Goal: Feedback & Contribution: Leave review/rating

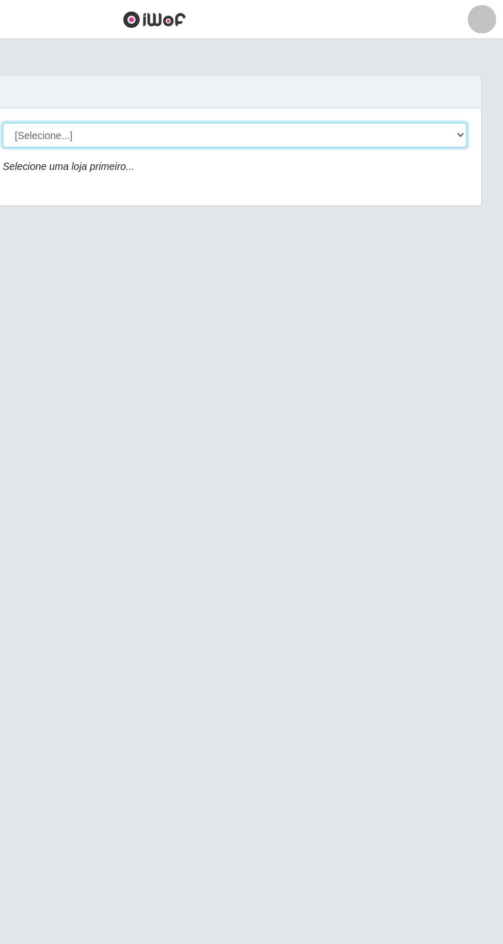
click at [265, 93] on select "[Selecione...] [GEOGRAPHIC_DATA] - [GEOGRAPHIC_DATA] [GEOGRAPHIC_DATA] - [GEOGR…" at bounding box center [310, 97] width 334 height 18
select select "508"
click at [143, 88] on select "[Selecione...] [GEOGRAPHIC_DATA] - [GEOGRAPHIC_DATA] [GEOGRAPHIC_DATA] - [GEOGR…" at bounding box center [310, 97] width 334 height 18
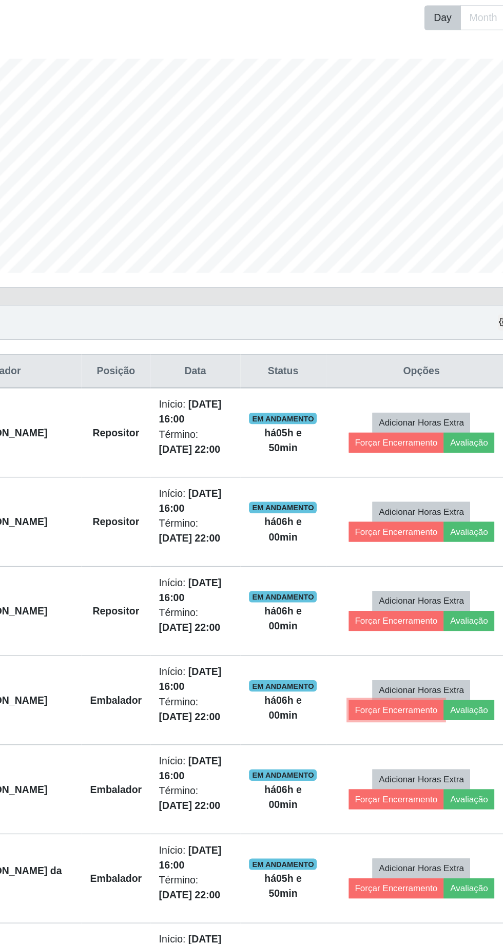
click at [388, 679] on button "Forçar Encerramento" at bounding box center [389, 681] width 69 height 14
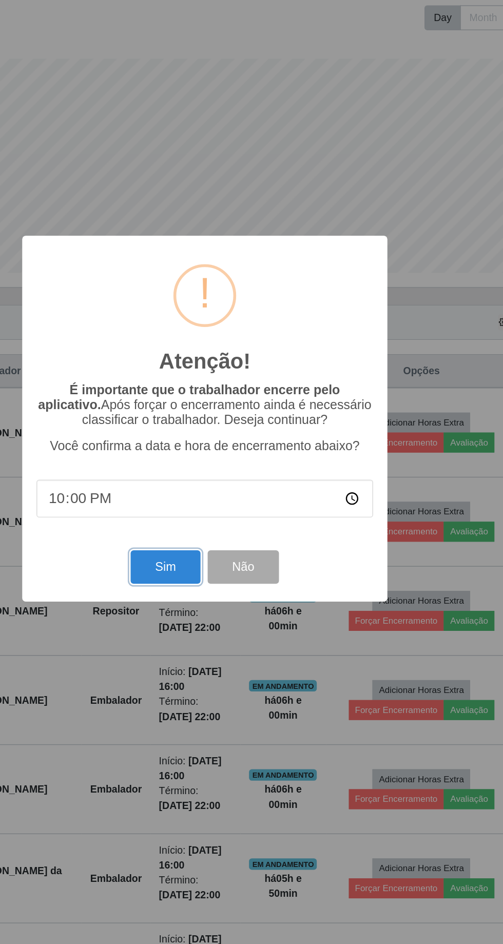
click at [211, 591] on button "Sim" at bounding box center [223, 579] width 50 height 24
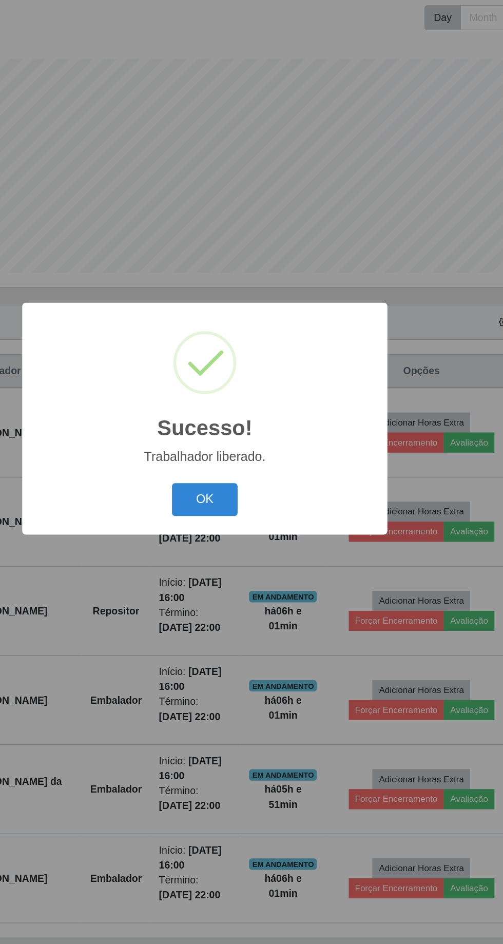
click at [239, 542] on button "OK" at bounding box center [252, 530] width 48 height 24
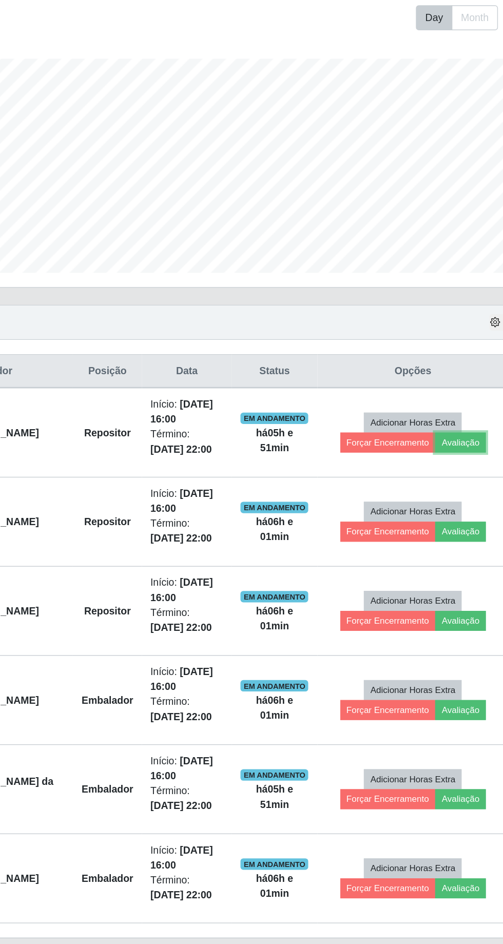
click at [441, 489] on button "Avaliação" at bounding box center [441, 489] width 36 height 14
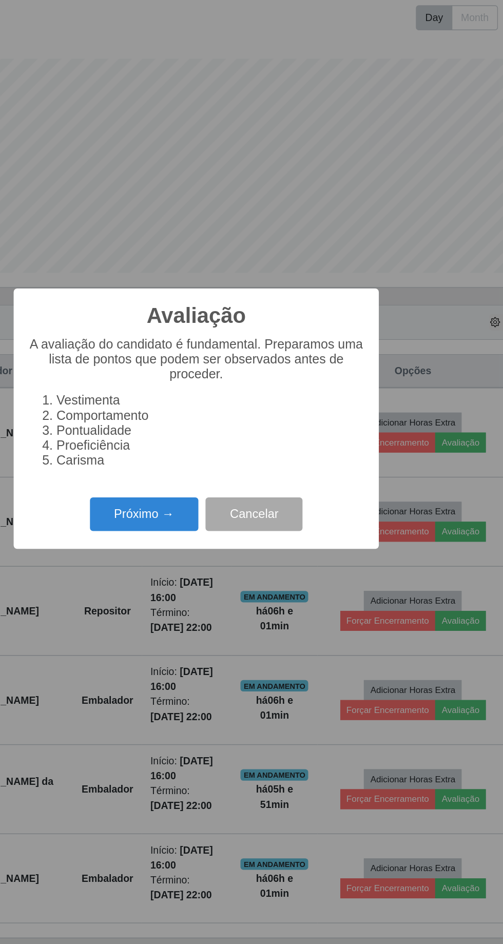
click at [216, 553] on button "Próximo →" at bounding box center [214, 541] width 78 height 24
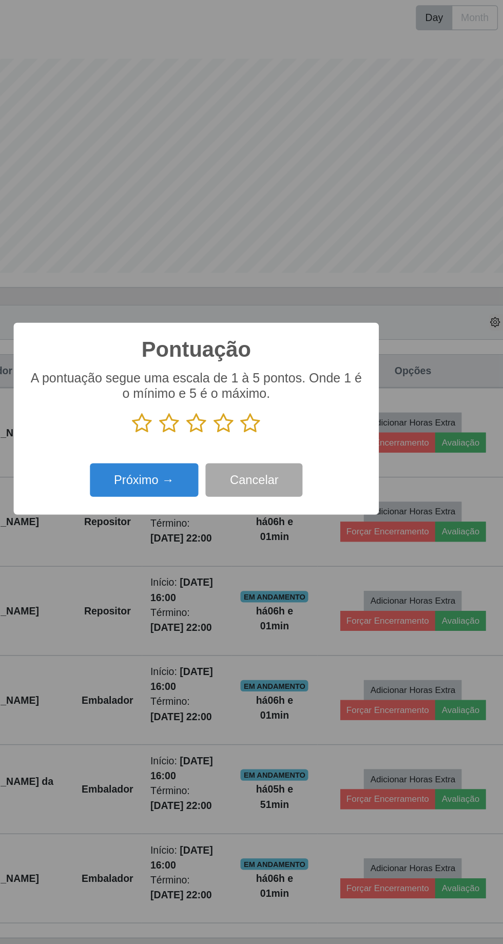
click at [290, 483] on icon at bounding box center [290, 475] width 14 height 15
click at [283, 483] on input "radio" at bounding box center [283, 483] width 0 height 0
click at [211, 528] on button "Próximo →" at bounding box center [214, 516] width 78 height 24
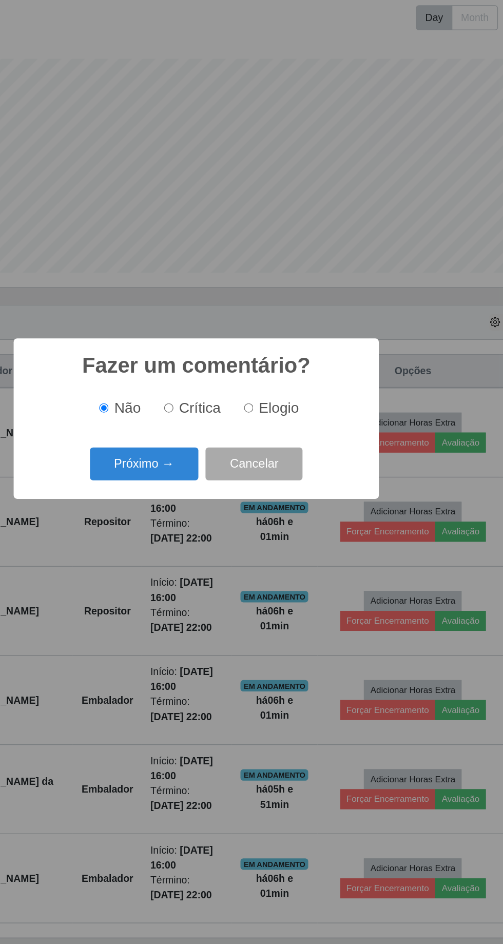
click at [307, 470] on span "Elogio" at bounding box center [311, 463] width 29 height 11
click at [293, 468] on input "Elogio" at bounding box center [289, 464] width 7 height 7
radio input "true"
click at [221, 517] on button "Próximo →" at bounding box center [214, 505] width 78 height 24
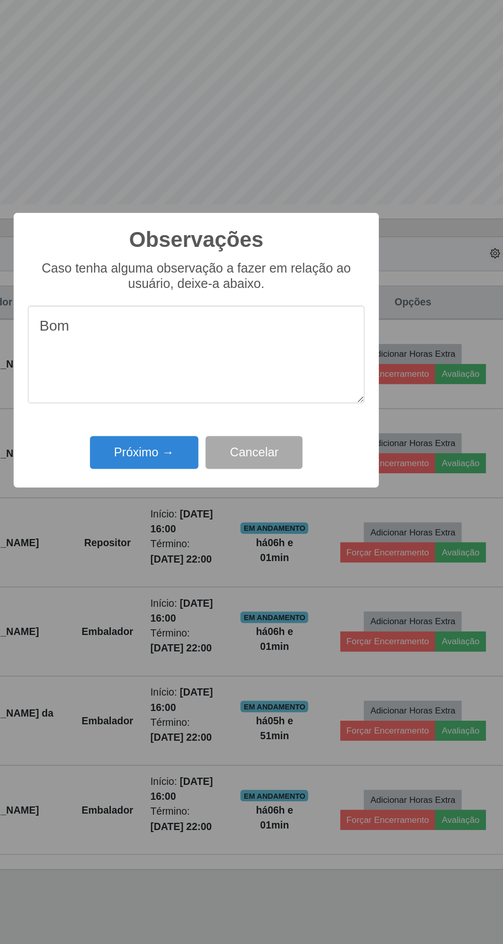
type textarea "Bom"
click at [205, 543] on button "Próximo →" at bounding box center [214, 546] width 78 height 24
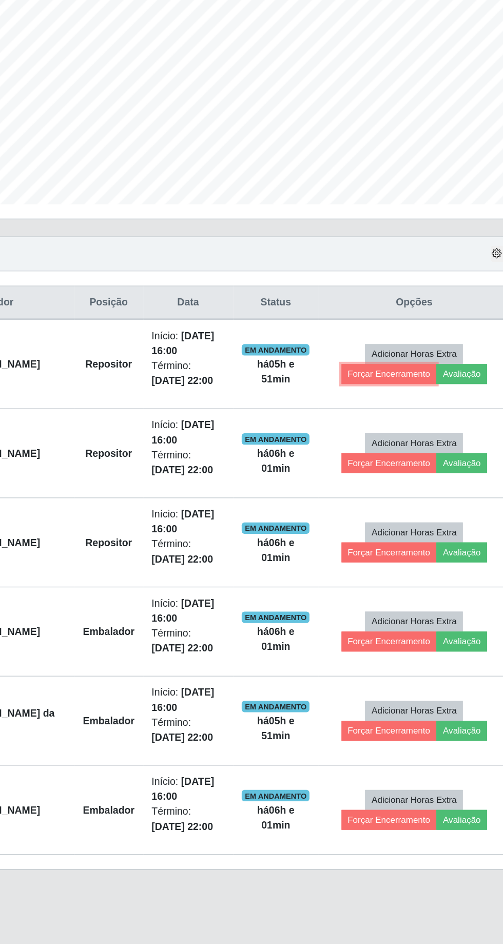
click at [376, 486] on button "Forçar Encerramento" at bounding box center [389, 489] width 69 height 14
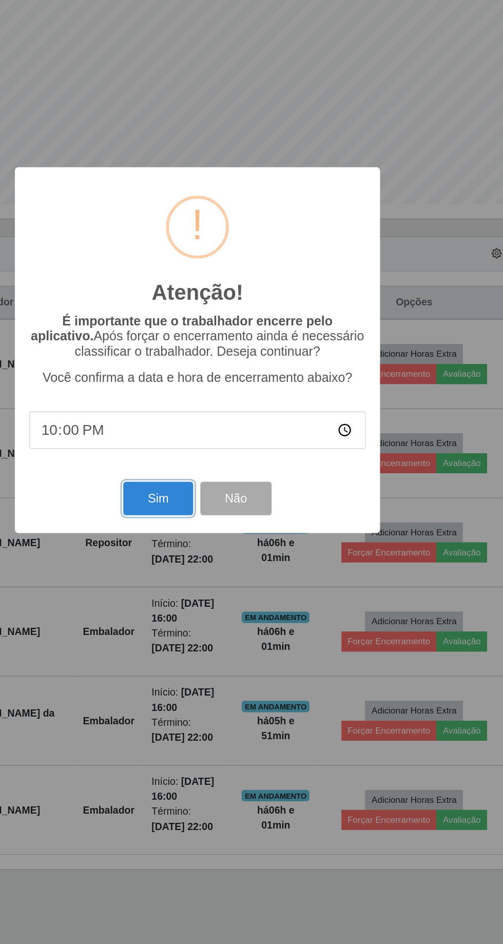
click at [220, 574] on button "Sim" at bounding box center [223, 579] width 50 height 24
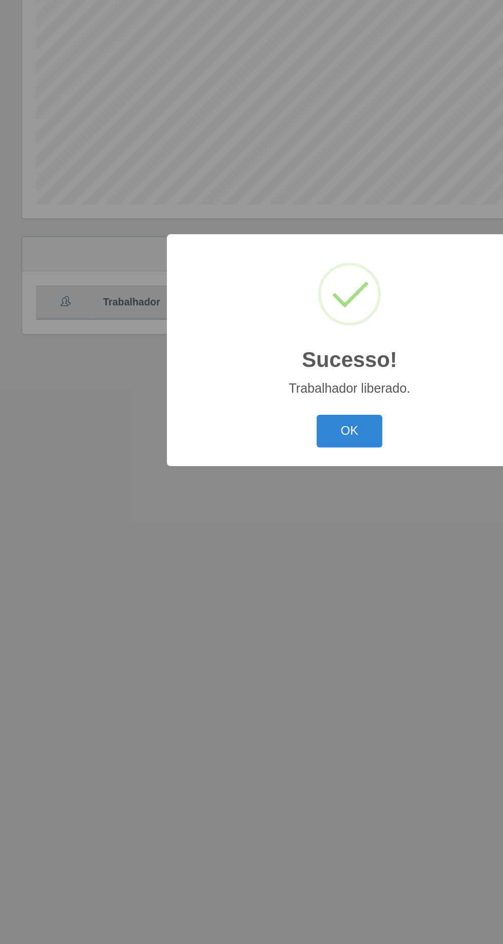
click at [245, 530] on button "OK" at bounding box center [252, 530] width 48 height 24
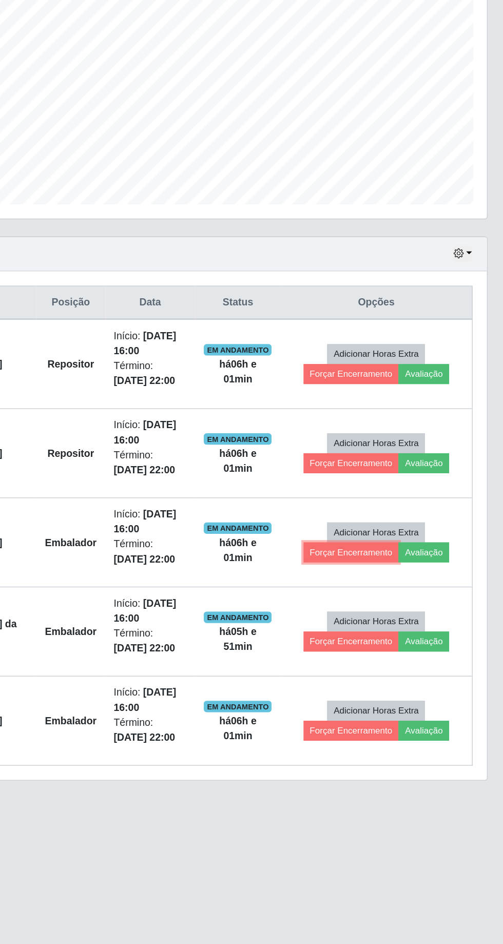
click at [388, 614] on button "Forçar Encerramento" at bounding box center [389, 617] width 69 height 14
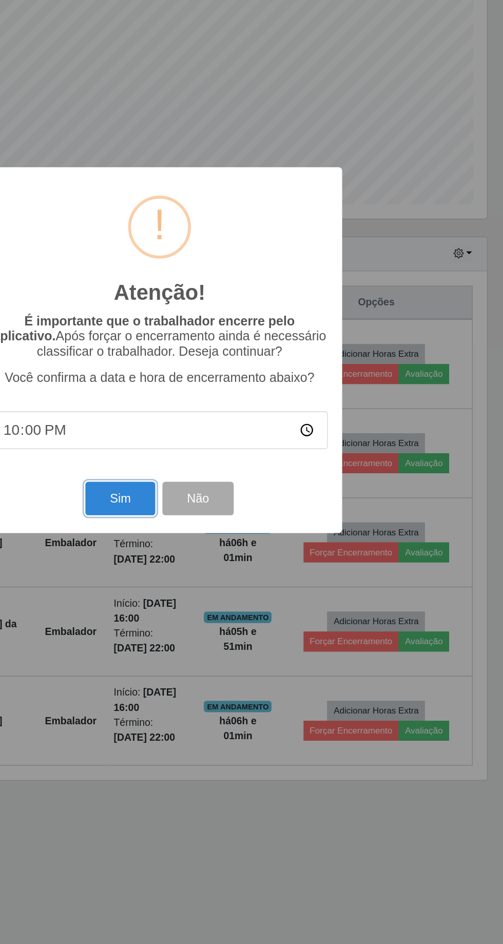
click at [218, 580] on button "Sim" at bounding box center [223, 579] width 50 height 24
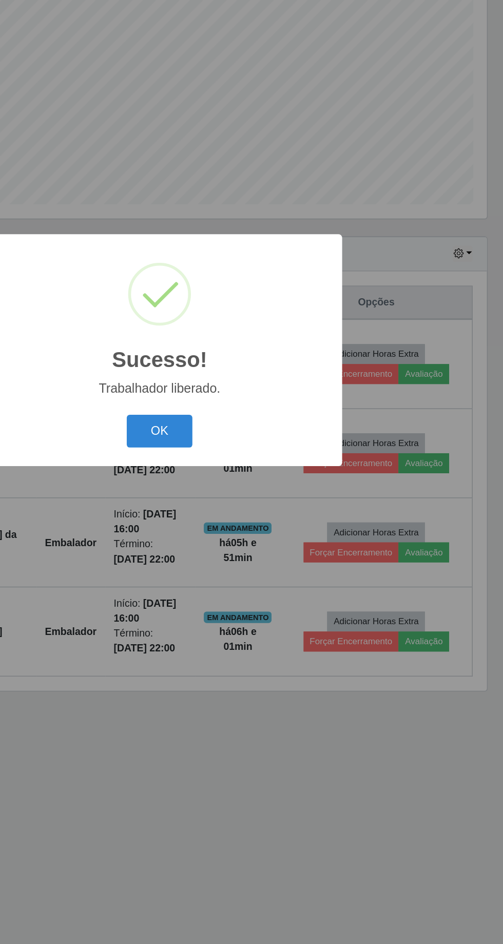
click at [256, 528] on button "OK" at bounding box center [252, 530] width 48 height 24
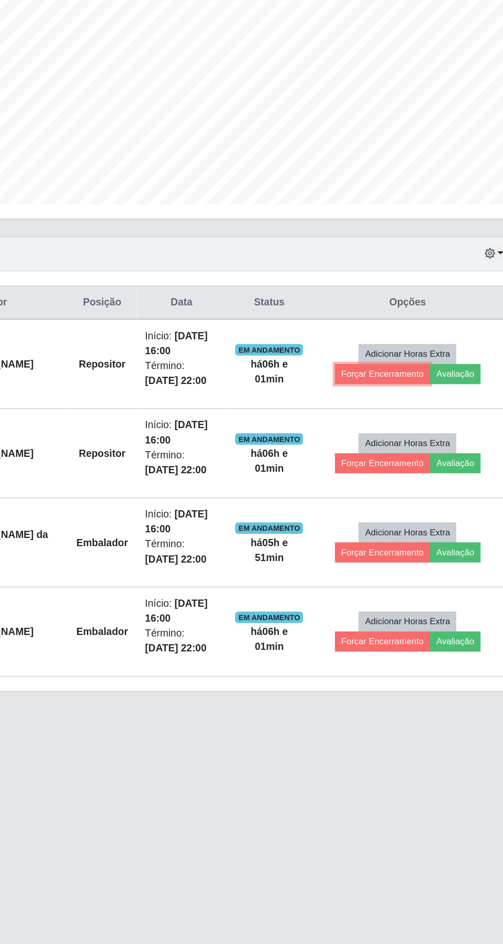
click at [384, 485] on button "Forçar Encerramento" at bounding box center [389, 489] width 69 height 14
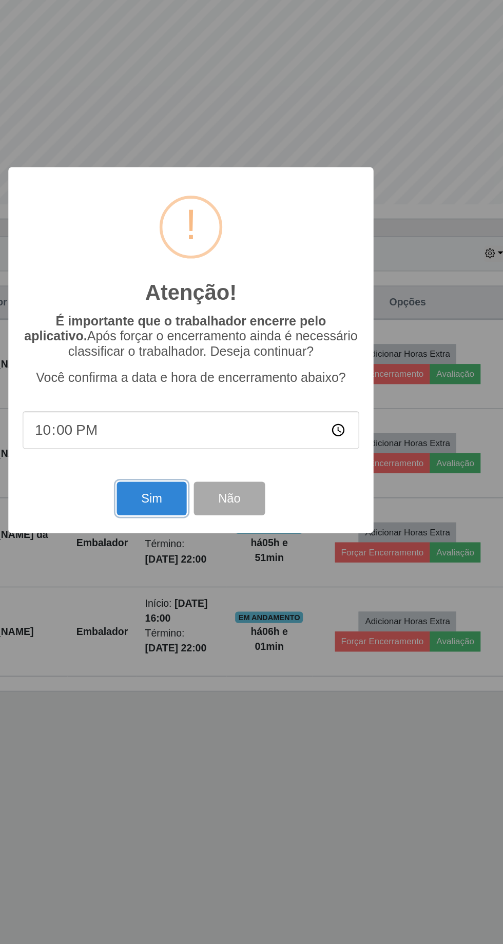
click at [217, 583] on button "Sim" at bounding box center [223, 579] width 50 height 24
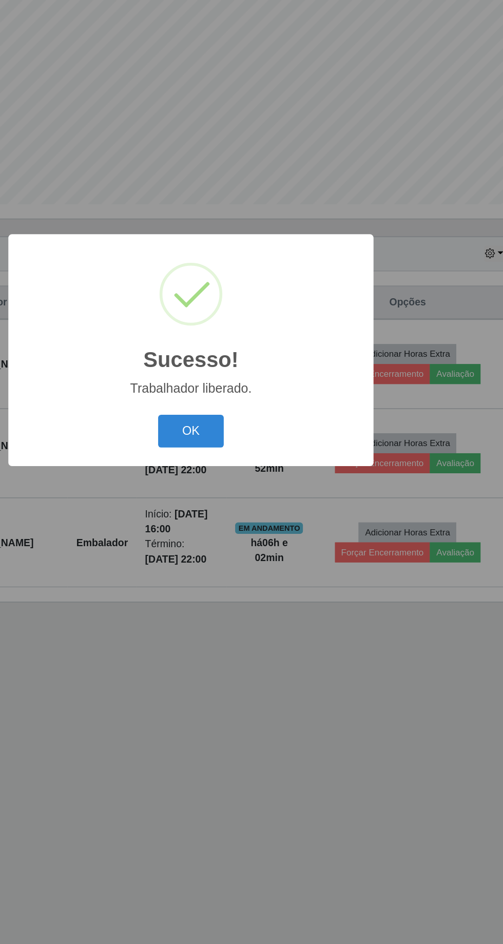
click at [263, 532] on button "OK" at bounding box center [252, 530] width 48 height 24
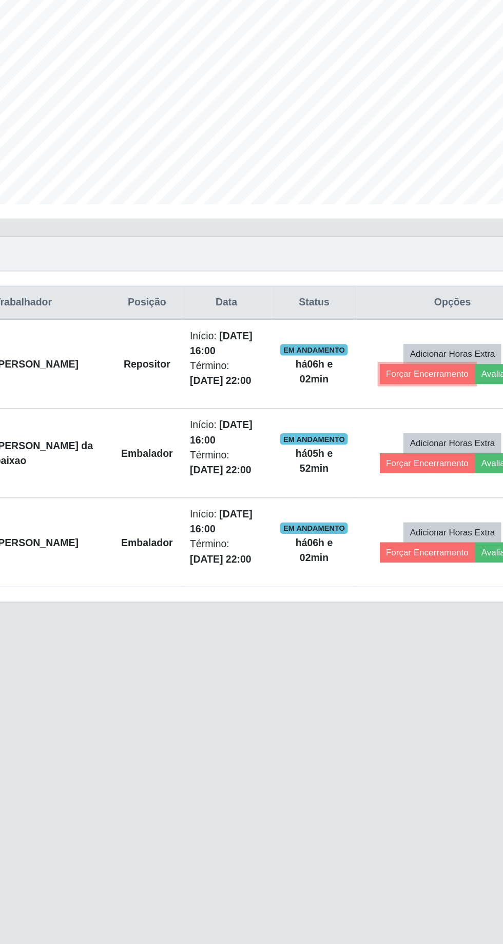
click at [380, 484] on button "Forçar Encerramento" at bounding box center [389, 489] width 69 height 14
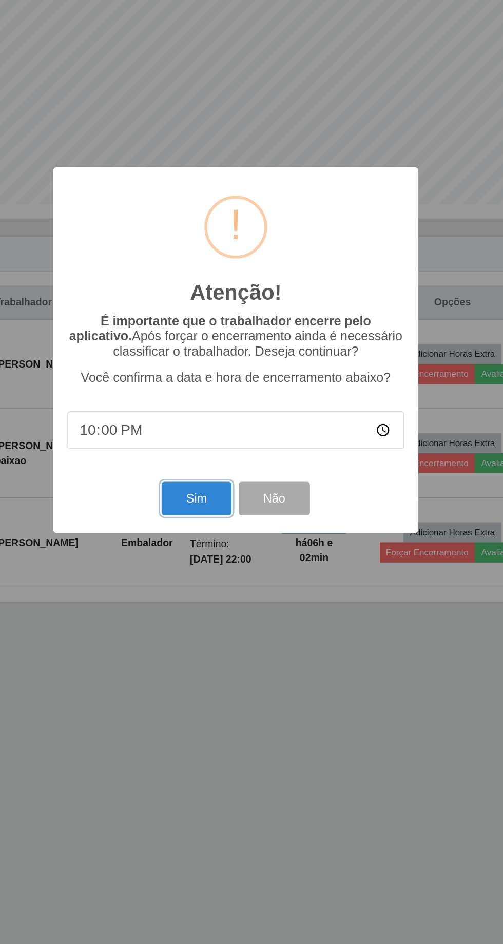
click at [227, 577] on button "Sim" at bounding box center [223, 579] width 50 height 24
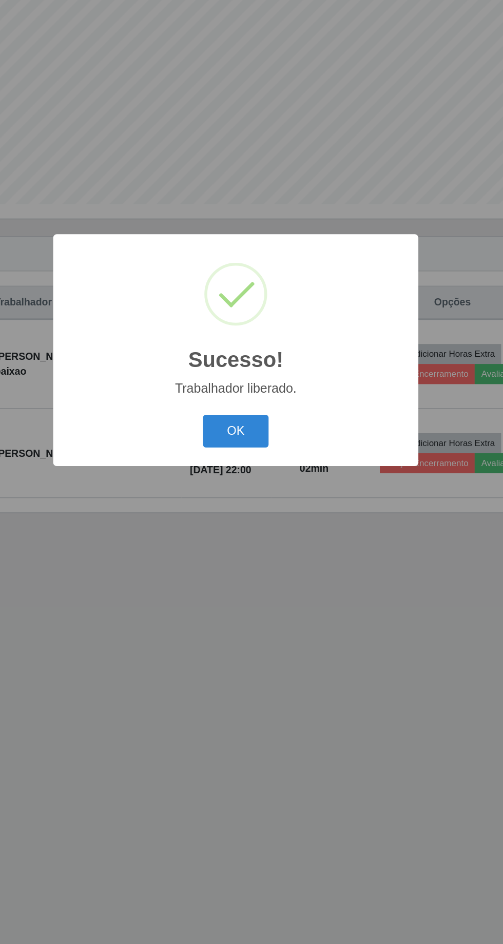
click at [251, 526] on button "OK" at bounding box center [252, 530] width 48 height 24
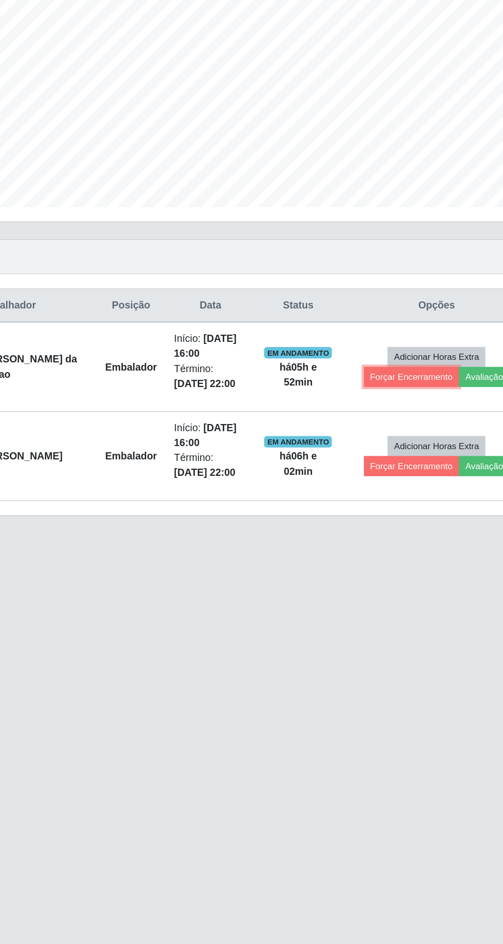
click at [390, 489] on button "Forçar Encerramento" at bounding box center [389, 489] width 69 height 14
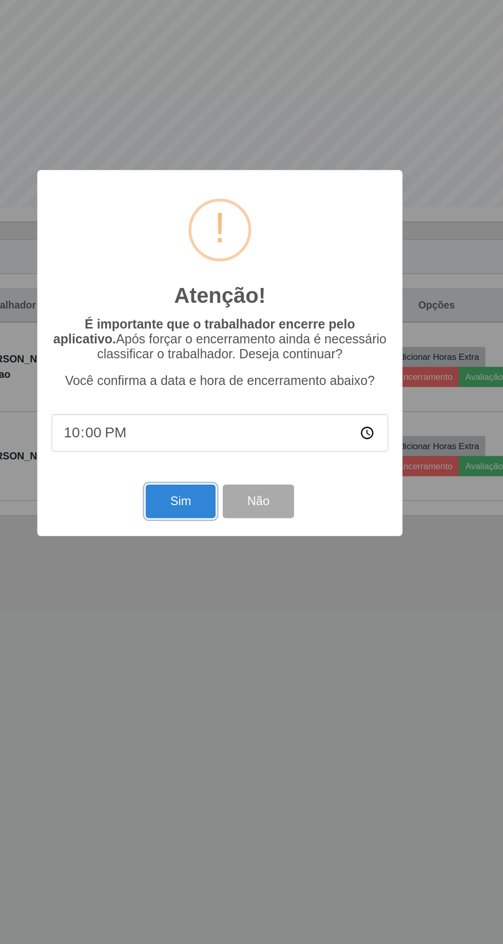
click at [216, 587] on button "Sim" at bounding box center [223, 579] width 50 height 24
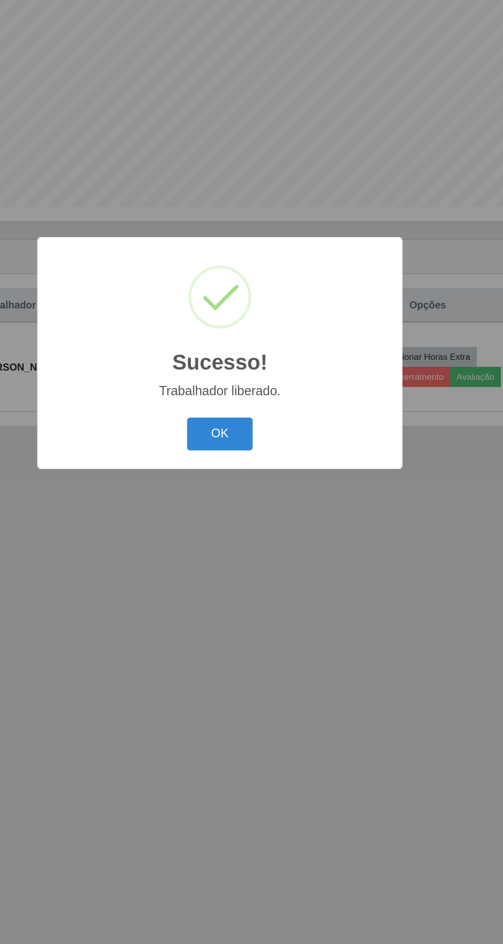
click at [259, 527] on button "OK" at bounding box center [252, 530] width 48 height 24
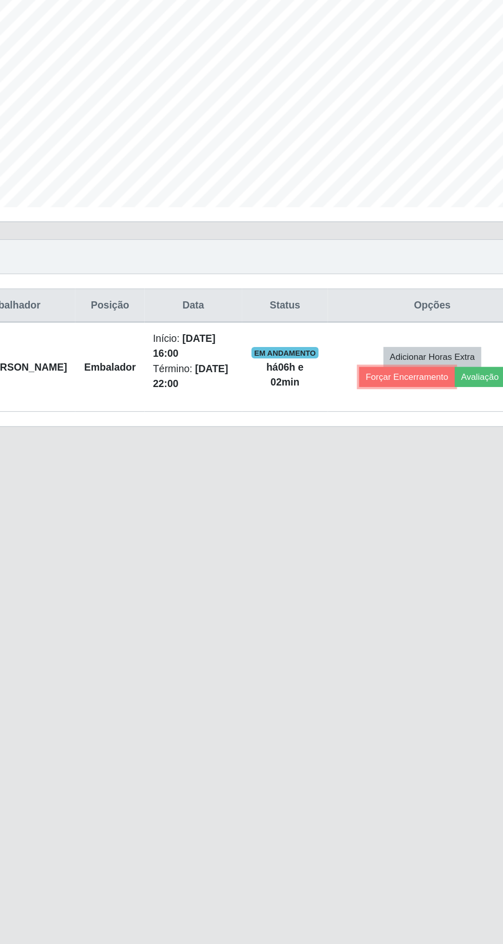
click at [379, 487] on button "Forçar Encerramento" at bounding box center [382, 489] width 69 height 14
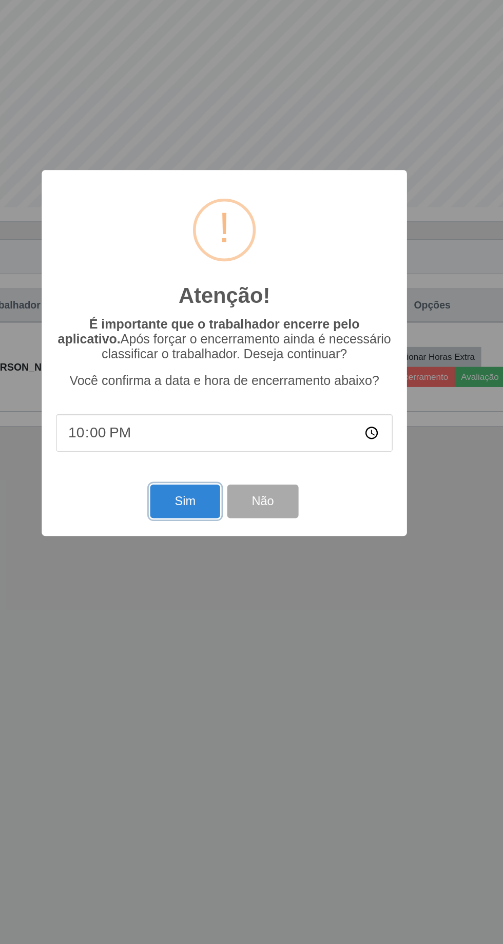
click at [213, 578] on button "Sim" at bounding box center [223, 579] width 50 height 24
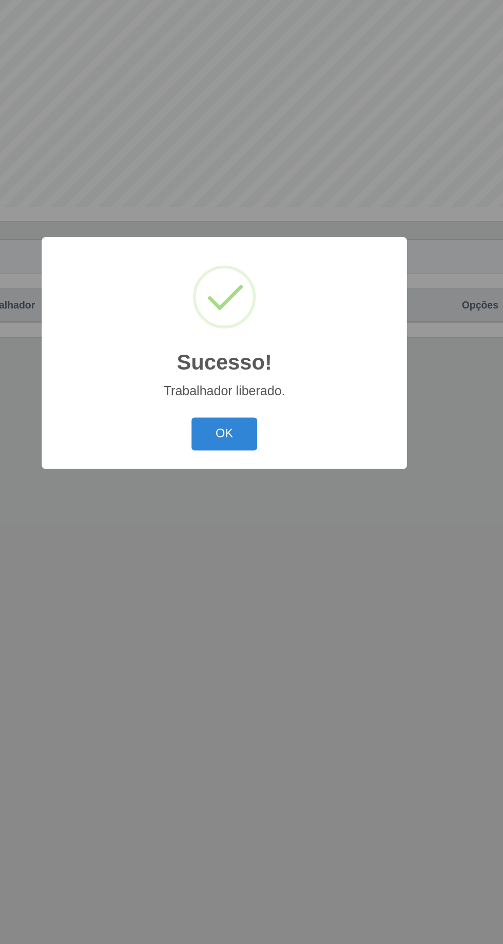
click at [241, 526] on button "OK" at bounding box center [252, 530] width 48 height 24
